Goal: Task Accomplishment & Management: Use online tool/utility

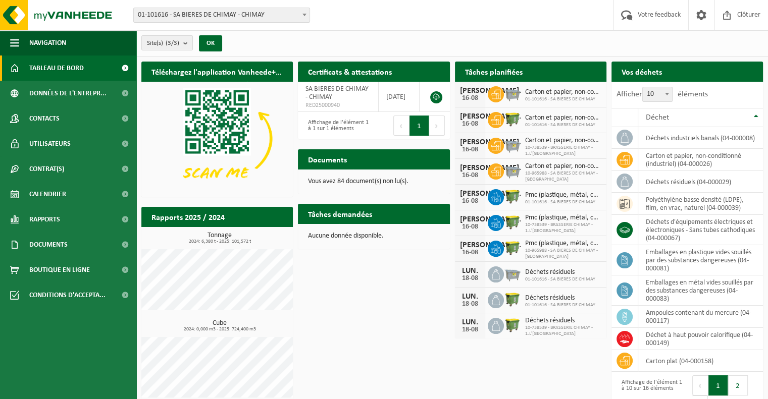
scroll to position [24, 0]
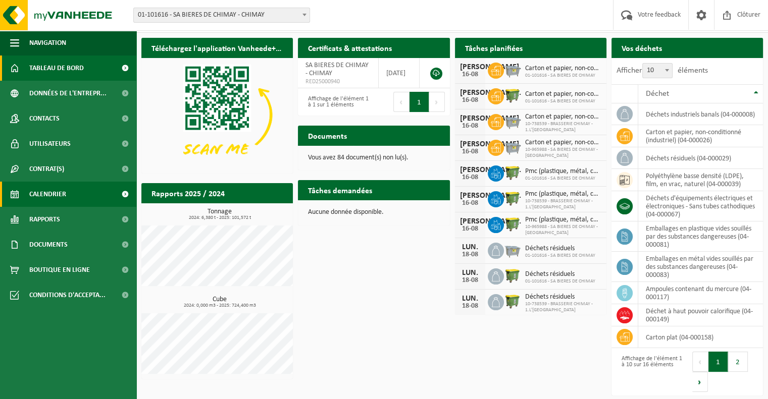
click at [58, 189] on span "Calendrier" at bounding box center [47, 194] width 37 height 25
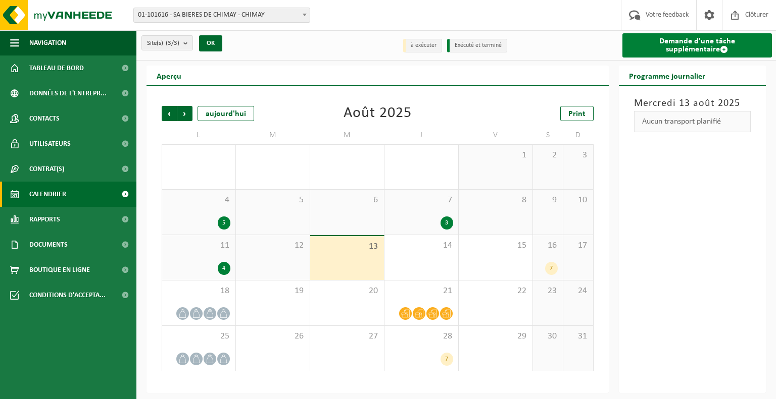
click at [701, 44] on link "Demande d'une tâche supplémentaire" at bounding box center [697, 45] width 150 height 24
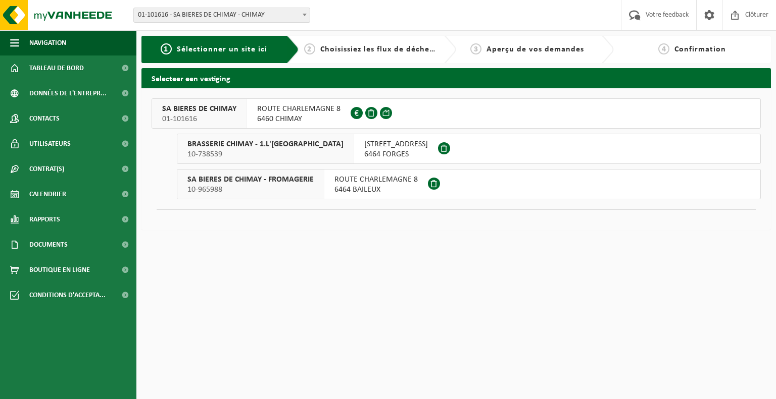
click at [454, 117] on button "SA BIERES DE CHIMAY 01-101616 ROUTE CHARLEMAGNE 8 6460 CHIMAY 0438.560.655" at bounding box center [456, 113] width 609 height 30
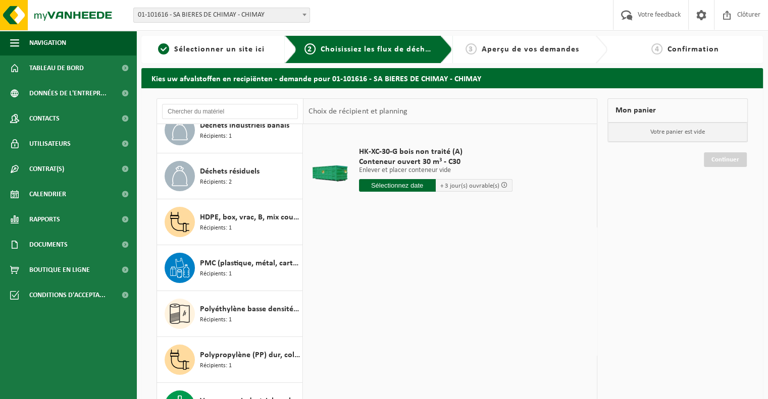
scroll to position [93, 0]
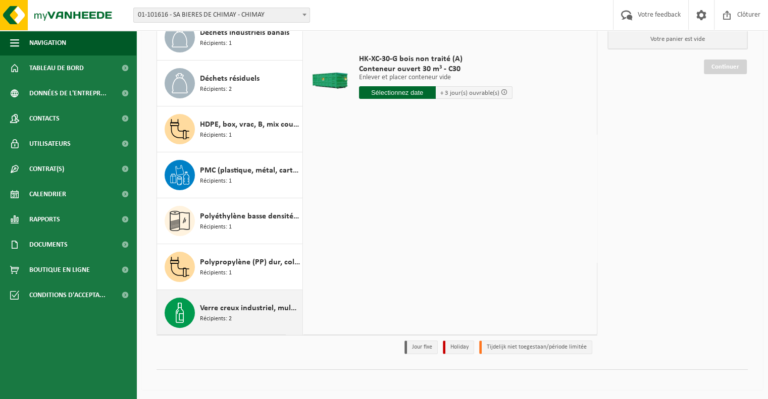
click at [251, 310] on span "Verre creux industriel, multicolore" at bounding box center [250, 309] width 100 height 12
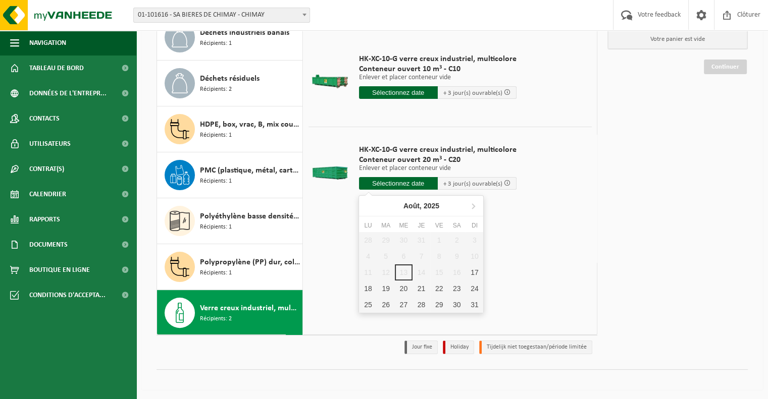
click at [395, 181] on input "text" at bounding box center [398, 183] width 79 height 13
click at [372, 287] on div "18" at bounding box center [368, 289] width 18 height 16
type input "à partir de 2025-08-18"
type input "2025-08-18"
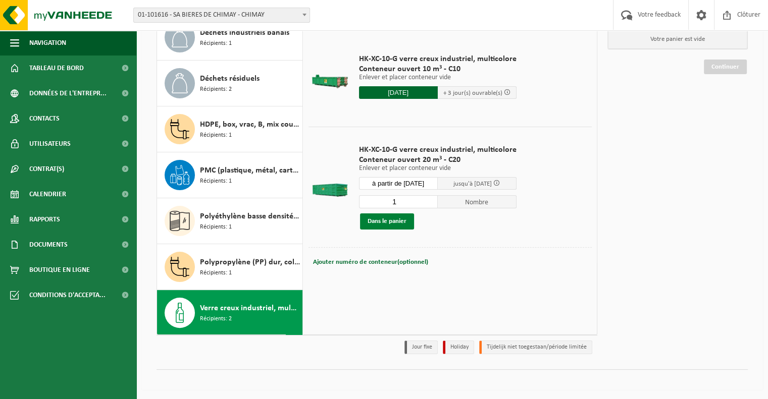
click at [382, 221] on button "Dans le panier" at bounding box center [387, 222] width 54 height 16
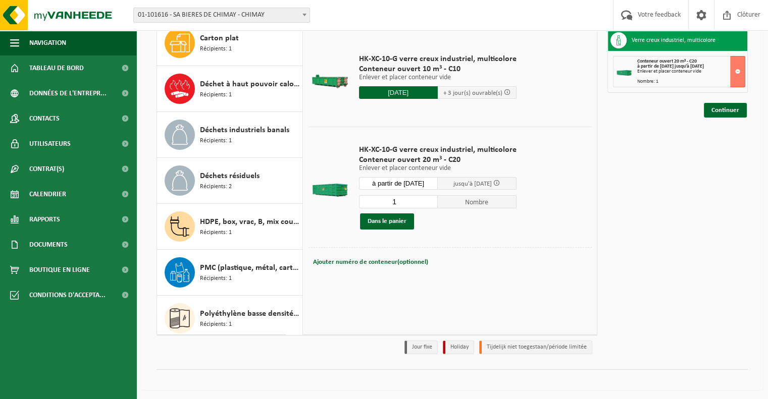
scroll to position [84, 0]
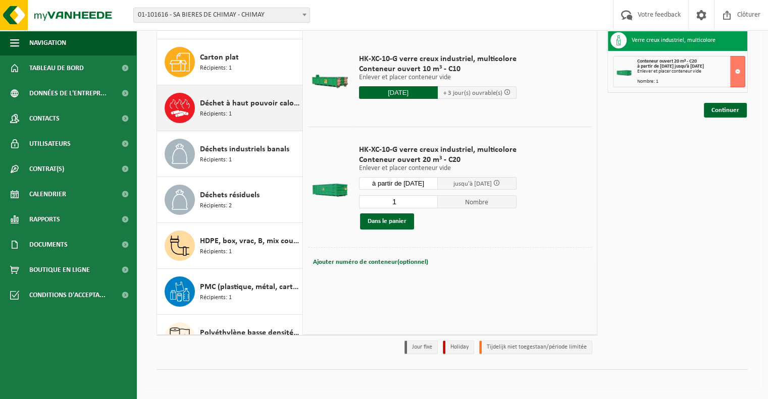
click at [209, 101] on span "Déchet à haut pouvoir calorifique" at bounding box center [250, 103] width 100 height 12
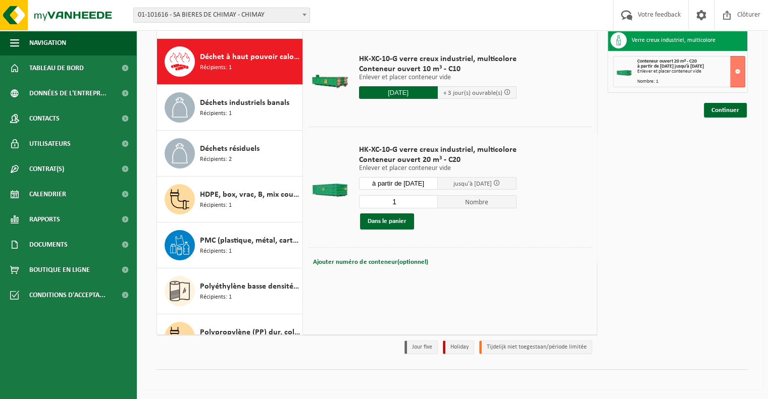
scroll to position [137, 0]
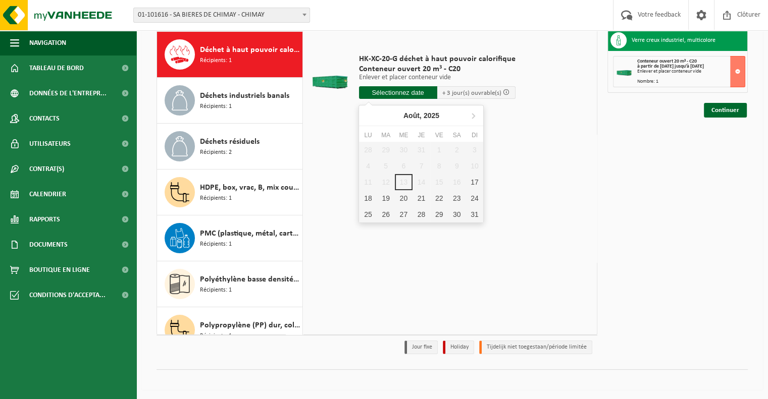
click at [391, 93] on input "text" at bounding box center [398, 92] width 78 height 13
click at [366, 202] on div "18" at bounding box center [368, 198] width 18 height 16
type input "à partir de 2025-08-18"
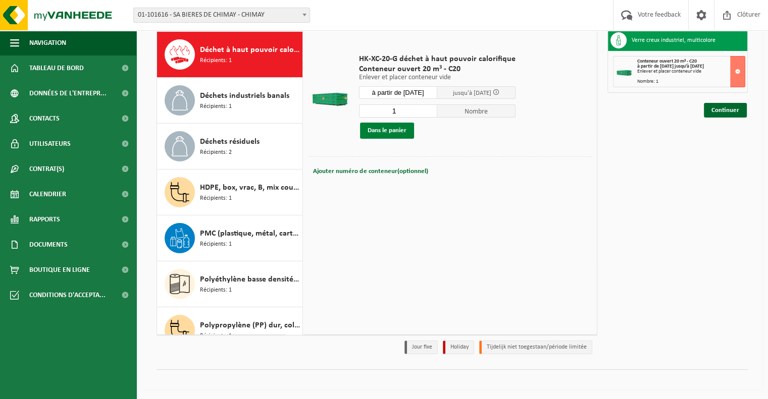
click at [385, 129] on button "Dans le panier" at bounding box center [387, 131] width 54 height 16
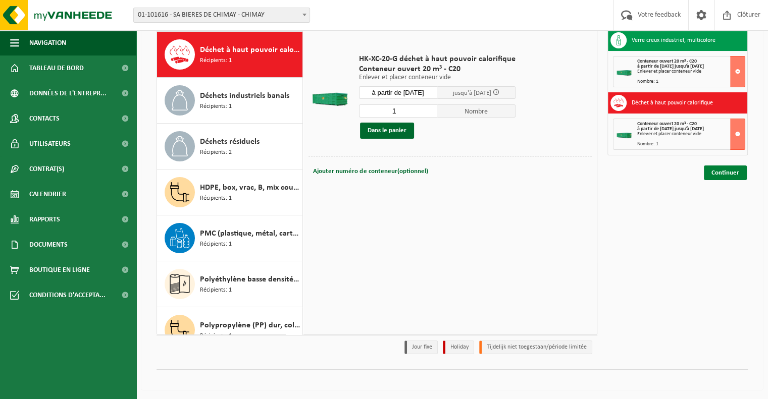
click at [727, 170] on link "Continuer" at bounding box center [725, 173] width 43 height 15
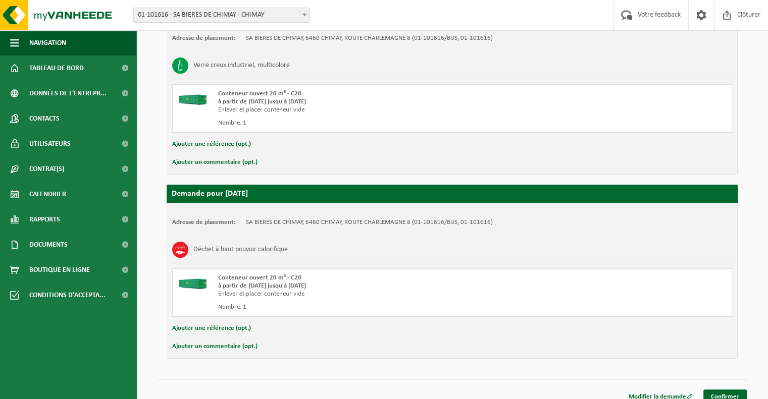
scroll to position [217, 0]
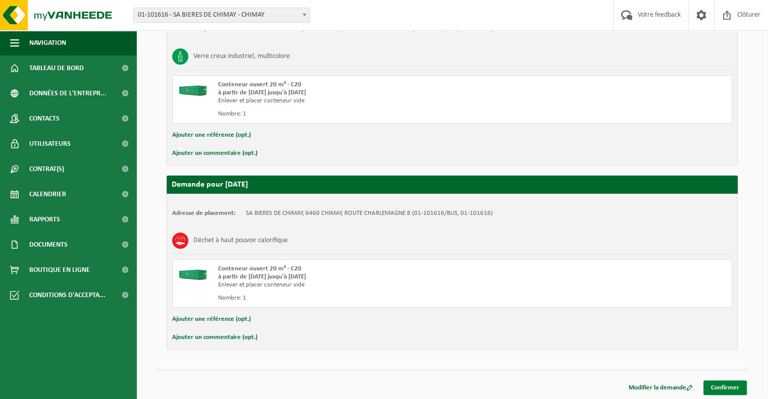
click at [739, 390] on link "Confirmer" at bounding box center [725, 388] width 43 height 15
